Goal: Task Accomplishment & Management: Use online tool/utility

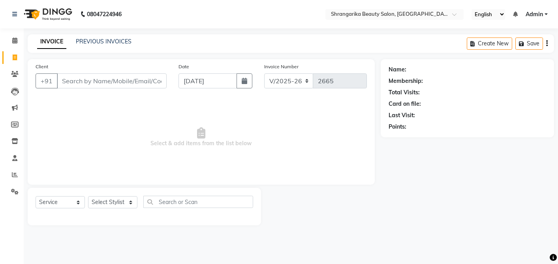
select select "5168"
select select "service"
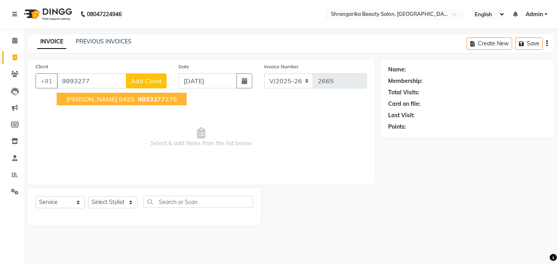
click at [106, 100] on span "[PERSON_NAME] 0425" at bounding box center [100, 99] width 68 height 8
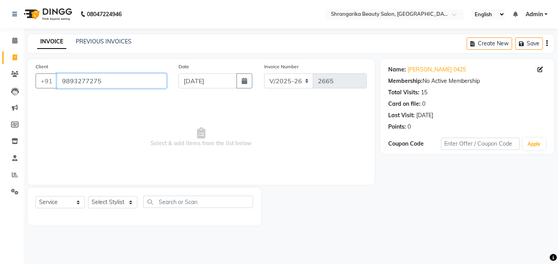
click at [119, 83] on input "9893277275" at bounding box center [112, 80] width 110 height 15
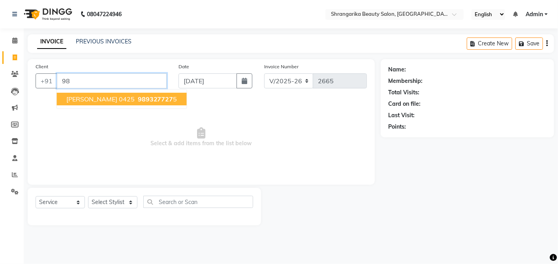
type input "9"
click at [98, 99] on span "[PERSON_NAME] 018" at bounding box center [98, 99] width 64 height 8
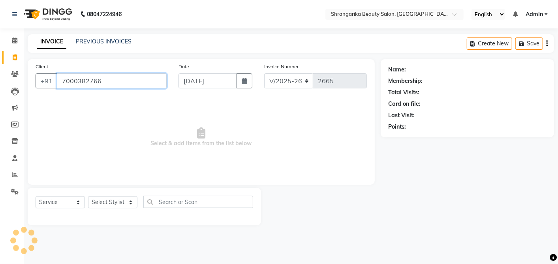
type input "7000382766"
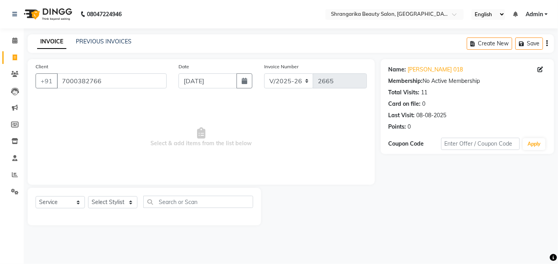
click at [285, 210] on div at bounding box center [321, 206] width 120 height 37
click at [88, 133] on span "Select & add items from the list below" at bounding box center [201, 137] width 331 height 79
click at [26, 162] on div "Client [PHONE_NUMBER] Date [DATE] Invoice Number V/2025 V/[PHONE_NUMBER] Select…" at bounding box center [201, 142] width 359 height 166
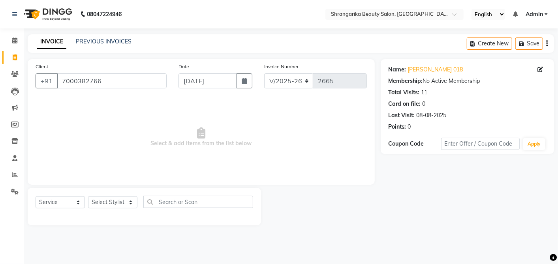
click at [157, 135] on span "Select & add items from the list below" at bounding box center [201, 137] width 331 height 79
click at [202, 135] on icon at bounding box center [201, 132] width 8 height 11
